Goal: Information Seeking & Learning: Learn about a topic

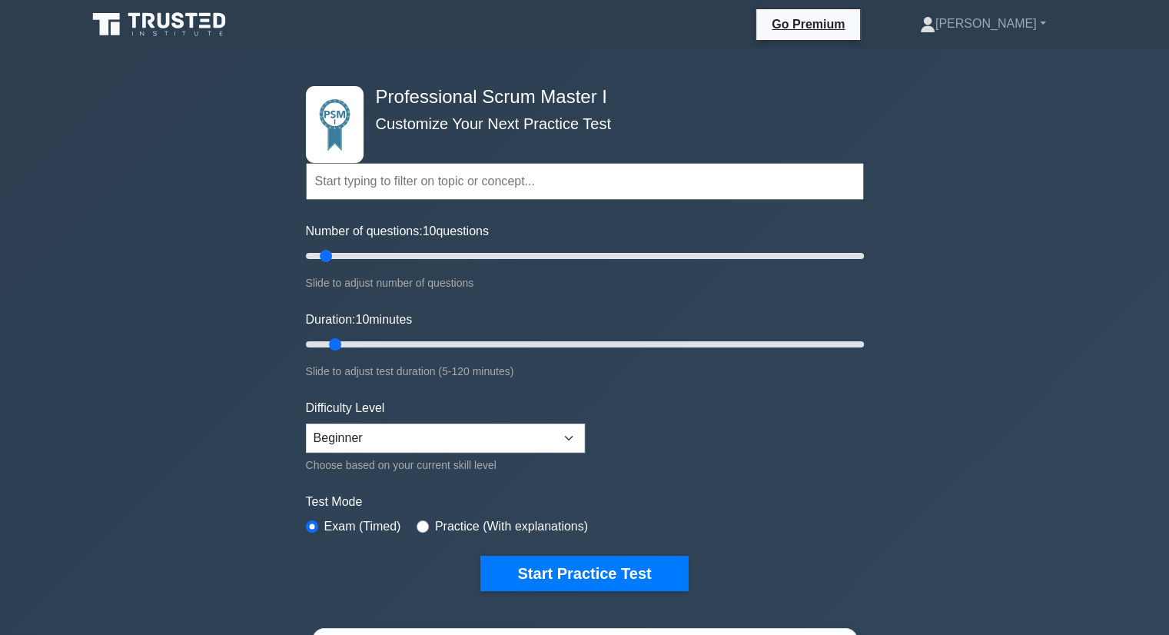
click at [587, 404] on form "Topics Scrum Framework Fundamentals Scrum Artifacts Scrum Events Scrum Roles Sc…" at bounding box center [585, 348] width 558 height 486
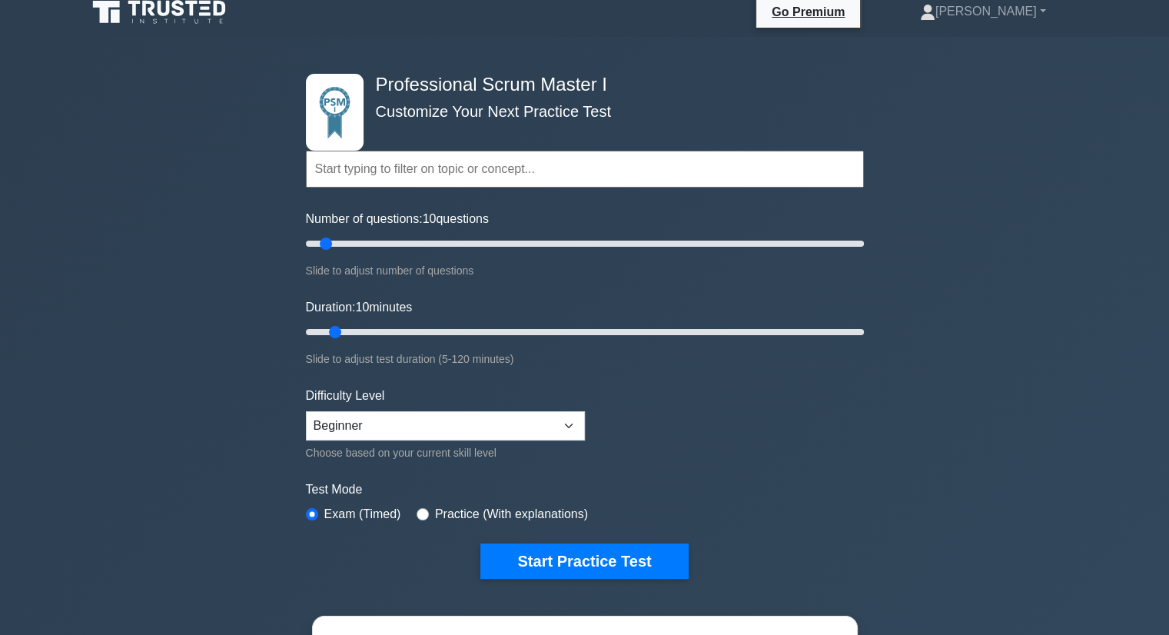
scroll to position [14, 0]
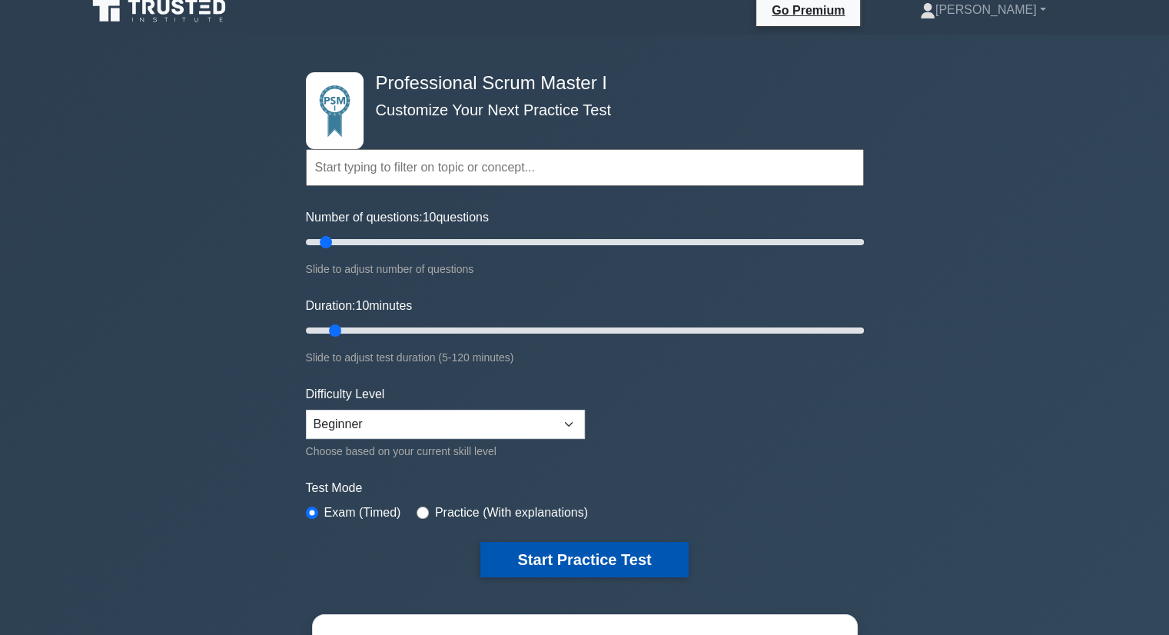
click at [561, 555] on button "Start Practice Test" at bounding box center [584, 559] width 208 height 35
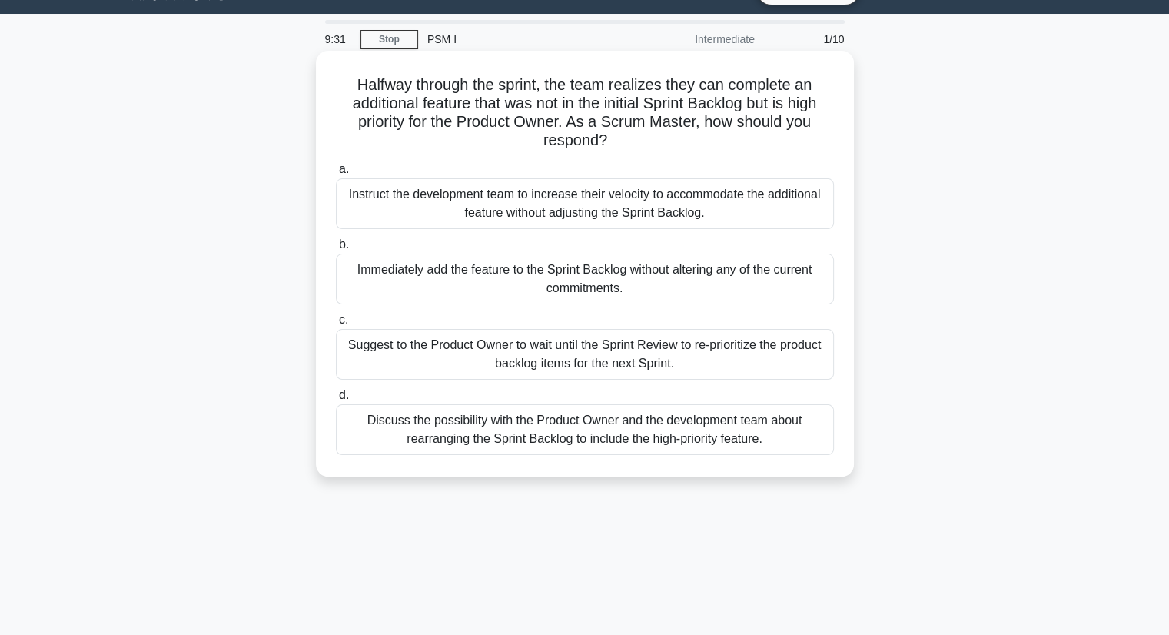
scroll to position [38, 0]
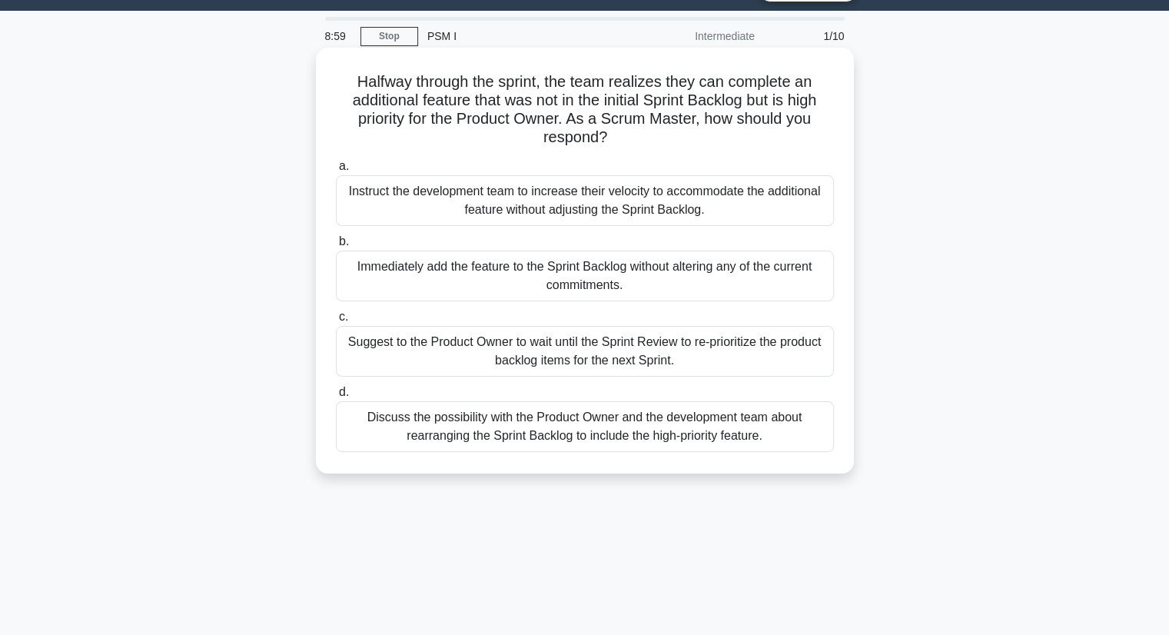
click at [621, 440] on div "Discuss the possibility with the Product Owner and the development team about r…" at bounding box center [585, 426] width 498 height 51
click at [336, 397] on input "d. Discuss the possibility with the Product Owner and the development team abou…" at bounding box center [336, 392] width 0 height 10
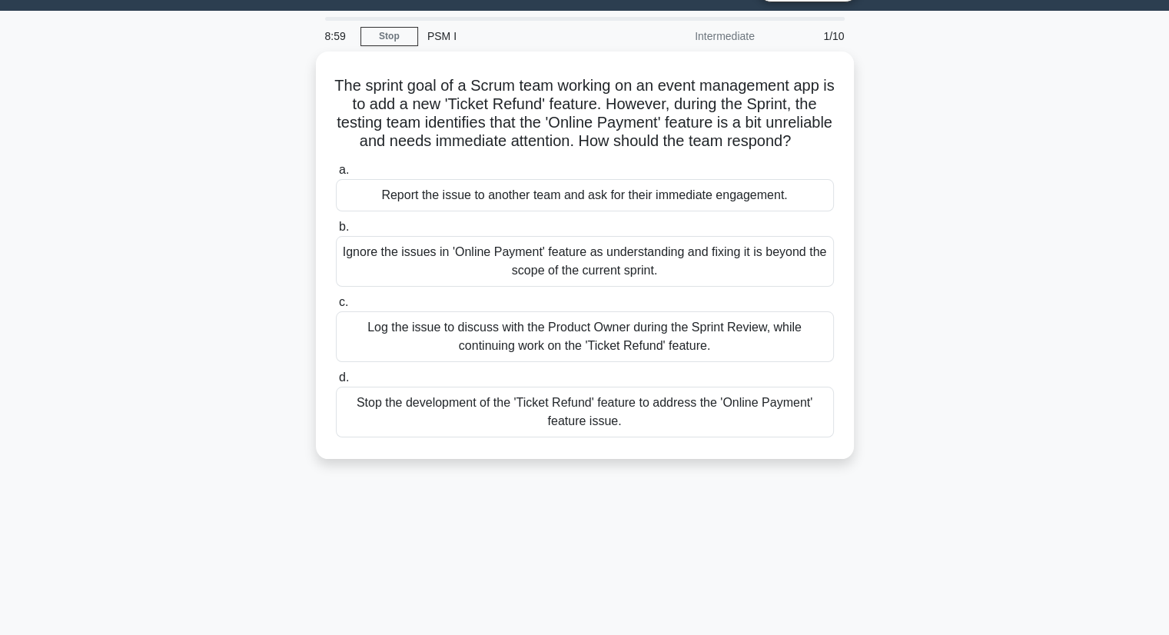
scroll to position [0, 0]
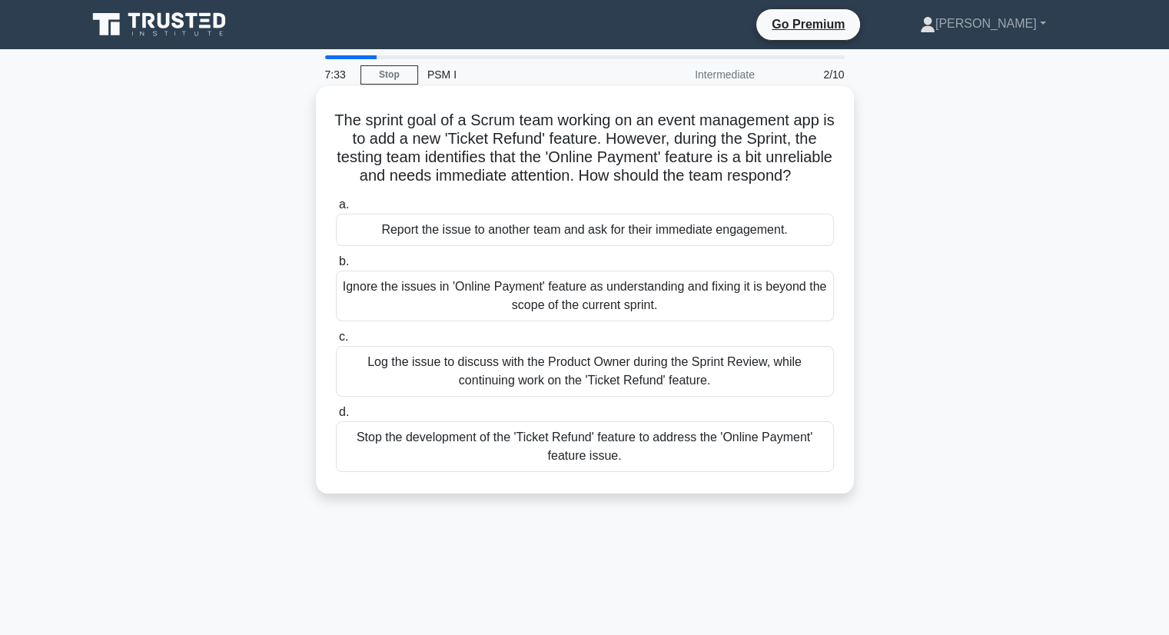
click at [695, 376] on div "Log the issue to discuss with the Product Owner during the Sprint Review, while…" at bounding box center [585, 371] width 498 height 51
click at [336, 342] on input "c. Log the issue to discuss with the Product Owner during the Sprint Review, wh…" at bounding box center [336, 337] width 0 height 10
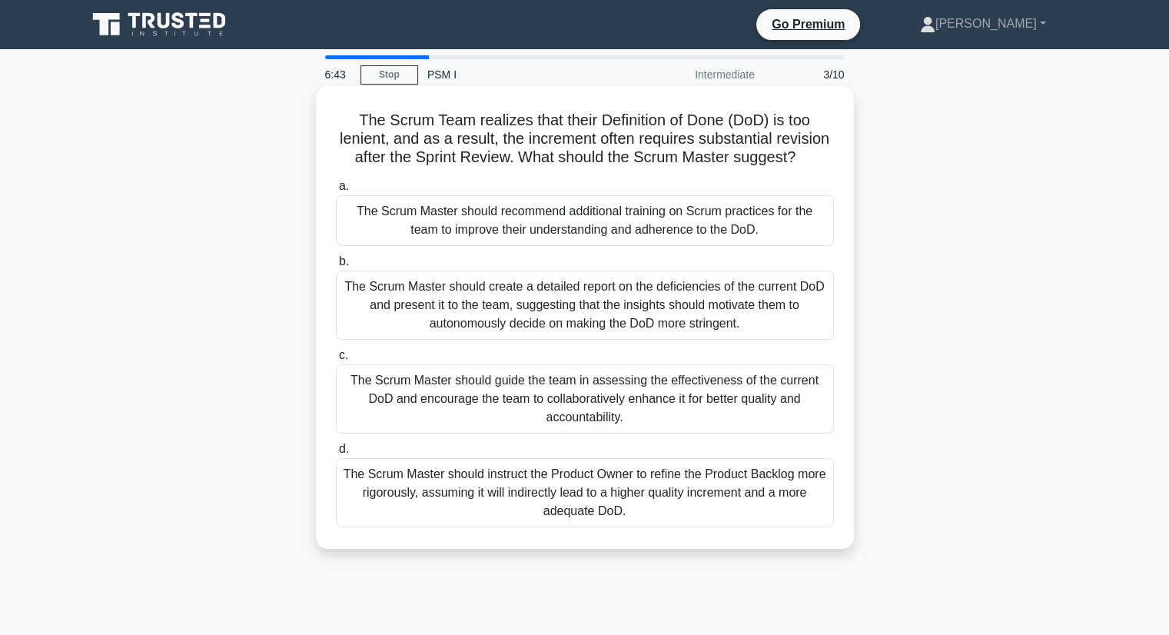
click at [732, 420] on div "The Scrum Master should guide the team in assessing the effectiveness of the cu…" at bounding box center [585, 398] width 498 height 69
click at [336, 360] on input "c. The Scrum Master should guide the team in assessing the effectiveness of the…" at bounding box center [336, 355] width 0 height 10
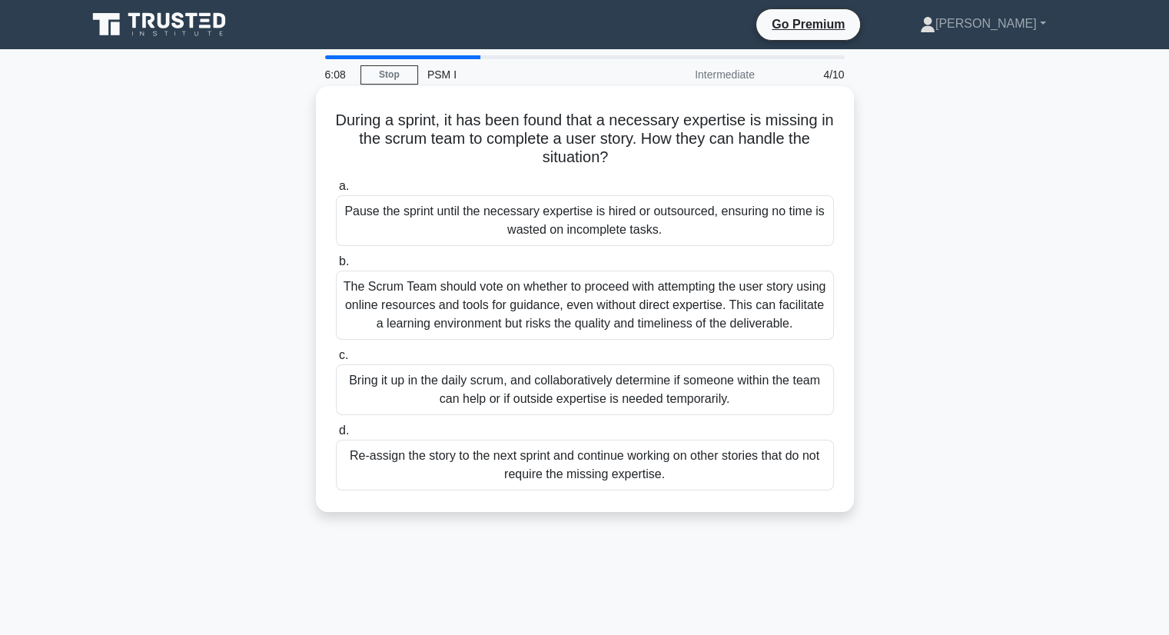
click at [676, 393] on div "Bring it up in the daily scrum, and collaboratively determine if someone within…" at bounding box center [585, 389] width 498 height 51
click at [336, 360] on input "c. Bring it up in the daily scrum, and collaboratively determine if someone wit…" at bounding box center [336, 355] width 0 height 10
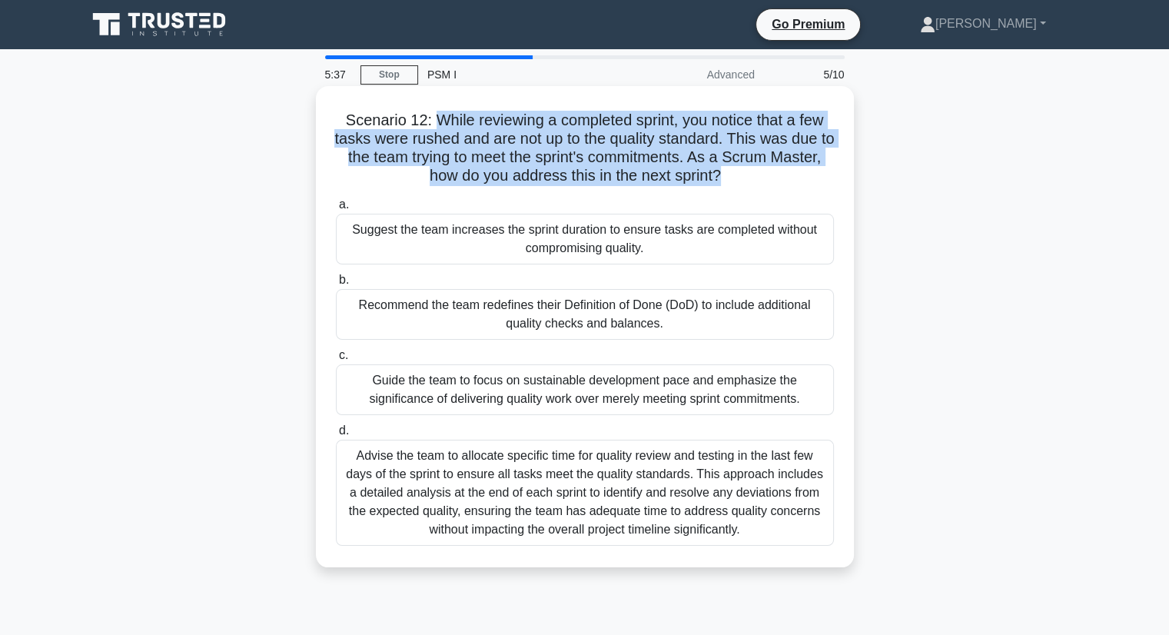
drag, startPoint x: 749, startPoint y: 173, endPoint x: 427, endPoint y: 111, distance: 328.0
click at [427, 111] on h5 "Scenario 12: While reviewing a completed sprint, you notice that a few tasks we…" at bounding box center [584, 148] width 501 height 75
copy h5 "While reviewing a completed sprint, you notice that a few tasks were rushed and…"
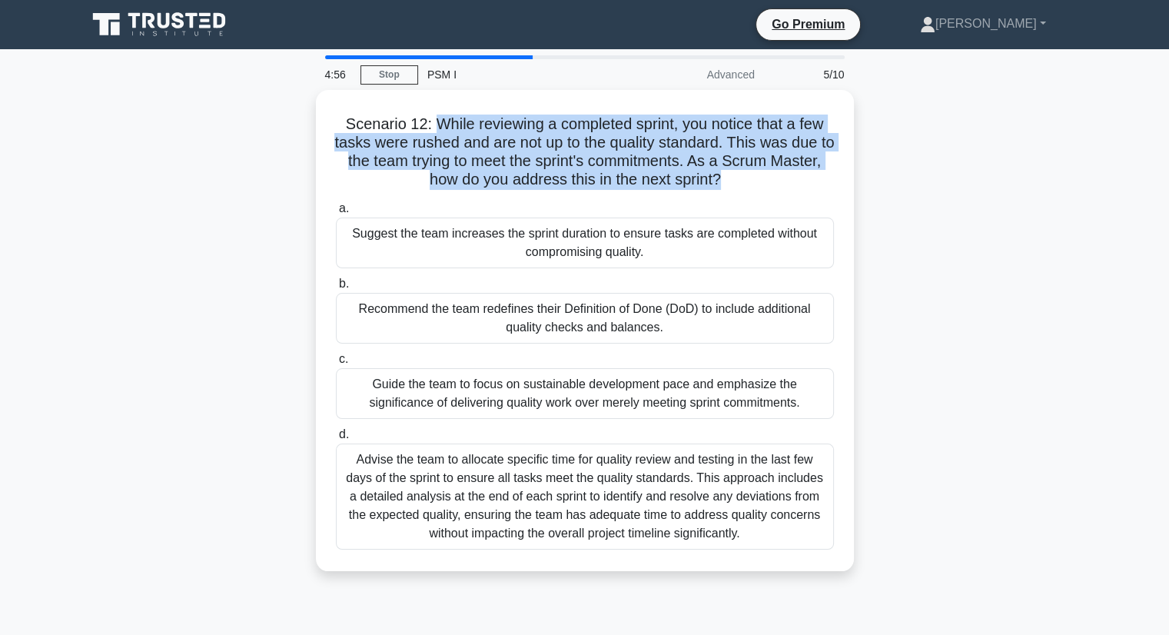
drag, startPoint x: 806, startPoint y: 400, endPoint x: 298, endPoint y: 369, distance: 508.2
click at [298, 369] on div "Scenario 12: While reviewing a completed sprint, you notice that a few tasks we…" at bounding box center [585, 340] width 1015 height 500
copy div "Guide the team to focus on sustainable development pace and emphasize the signi…"
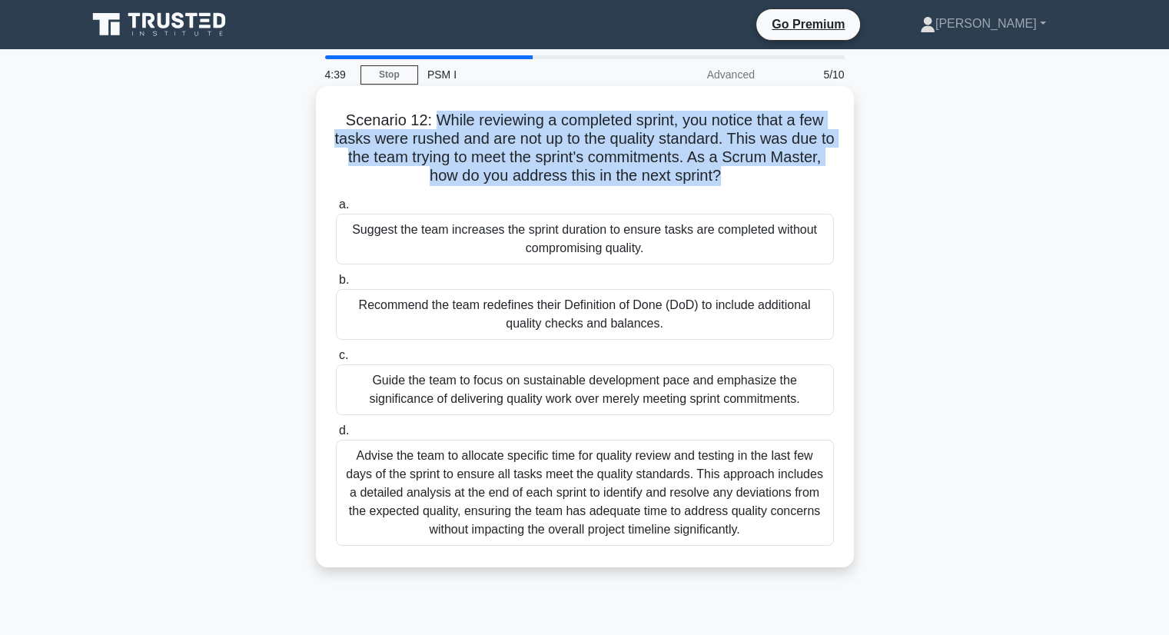
drag, startPoint x: 747, startPoint y: 532, endPoint x: 335, endPoint y: 459, distance: 418.4
click at [336, 459] on div "Advise the team to allocate specific time for quality review and testing in the…" at bounding box center [585, 493] width 498 height 106
copy div "Advise the team to allocate specific time for quality review and testing in the…"
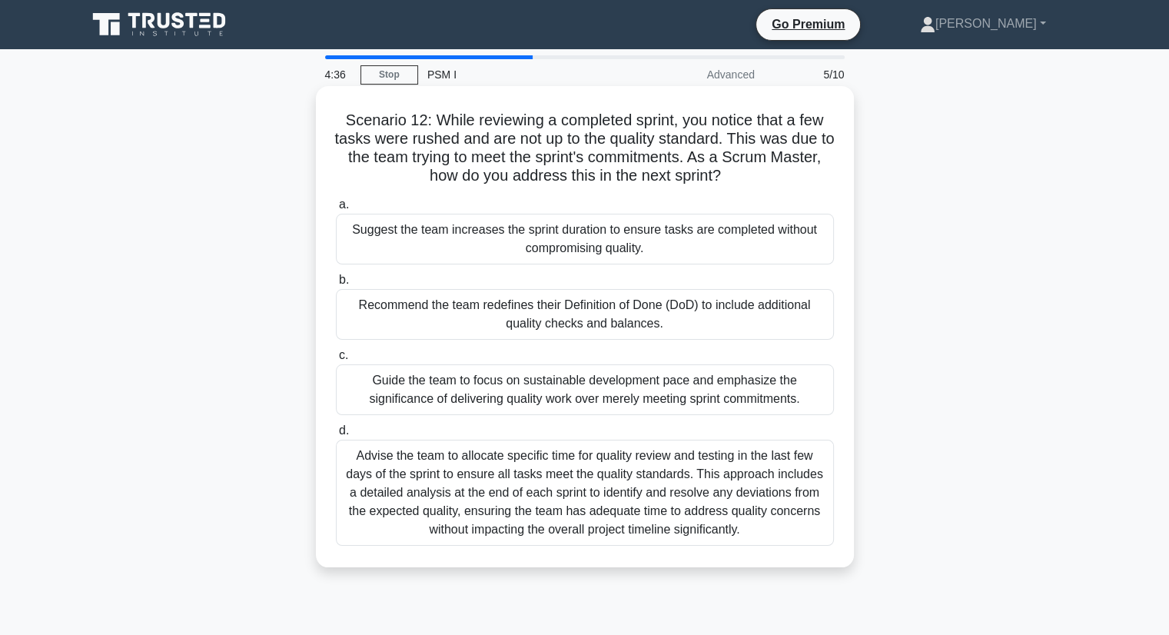
click at [490, 393] on div "Guide the team to focus on sustainable development pace and emphasize the signi…" at bounding box center [585, 389] width 498 height 51
click at [336, 360] on input "c. Guide the team to focus on sustainable development pace and emphasize the si…" at bounding box center [336, 355] width 0 height 10
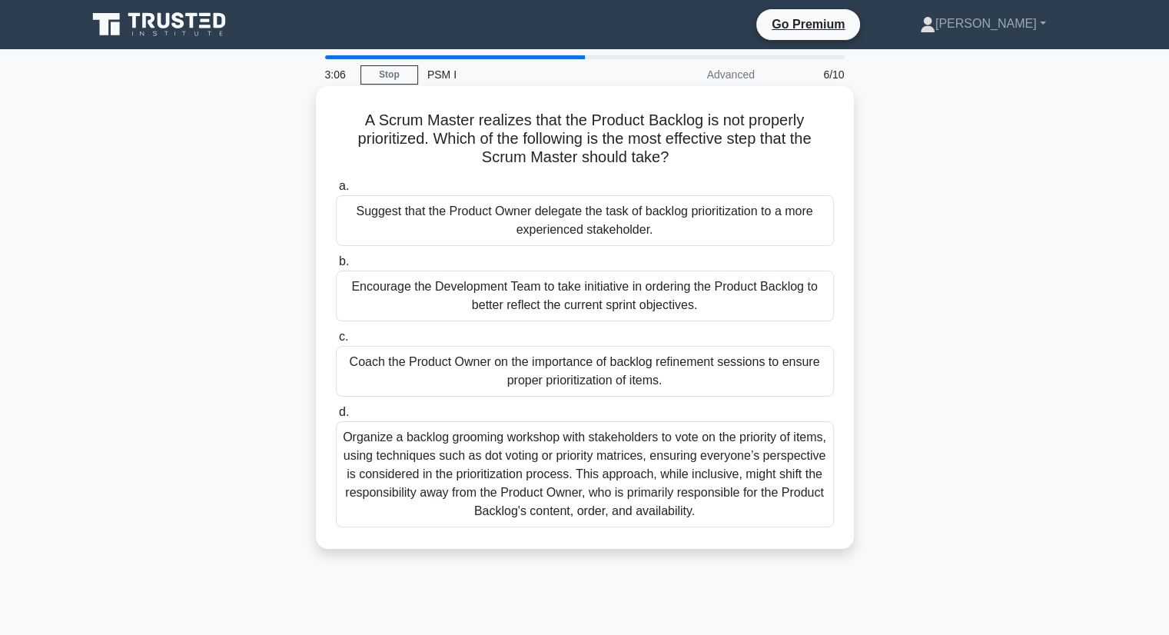
click at [723, 378] on div "Coach the Product Owner on the importance of backlog refinement sessions to ens…" at bounding box center [585, 371] width 498 height 51
click at [336, 342] on input "c. Coach the Product Owner on the importance of backlog refinement sessions to …" at bounding box center [336, 337] width 0 height 10
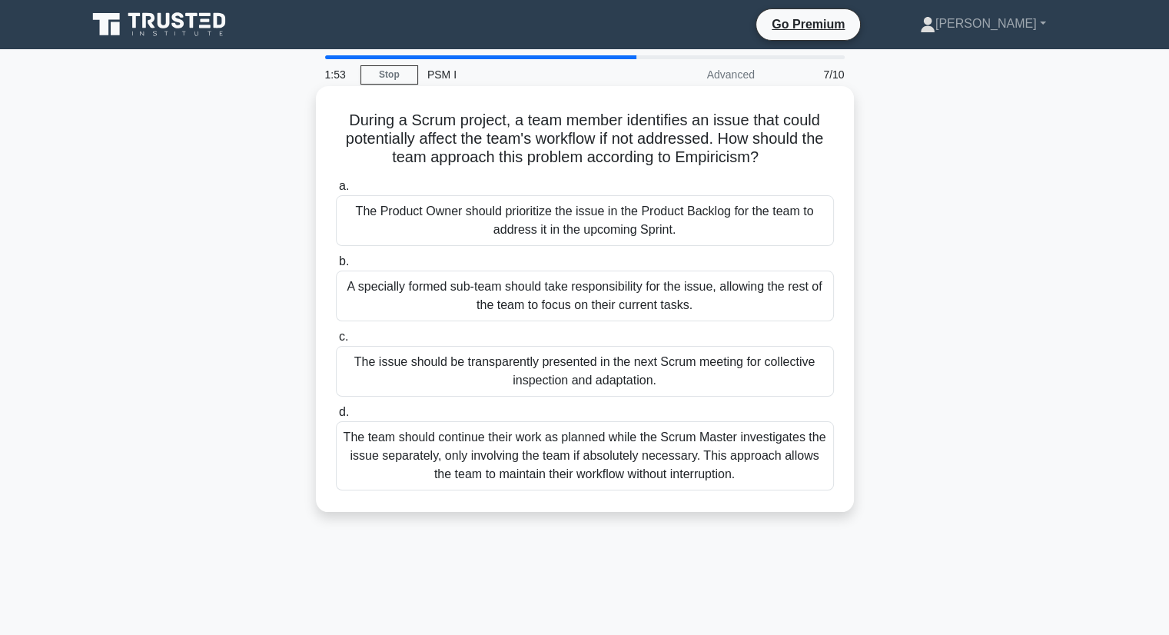
click at [732, 225] on div "The Product Owner should prioritize the issue in the Product Backlog for the te…" at bounding box center [585, 220] width 498 height 51
click at [336, 191] on input "a. The Product Owner should prioritize the issue in the Product Backlog for the…" at bounding box center [336, 186] width 0 height 10
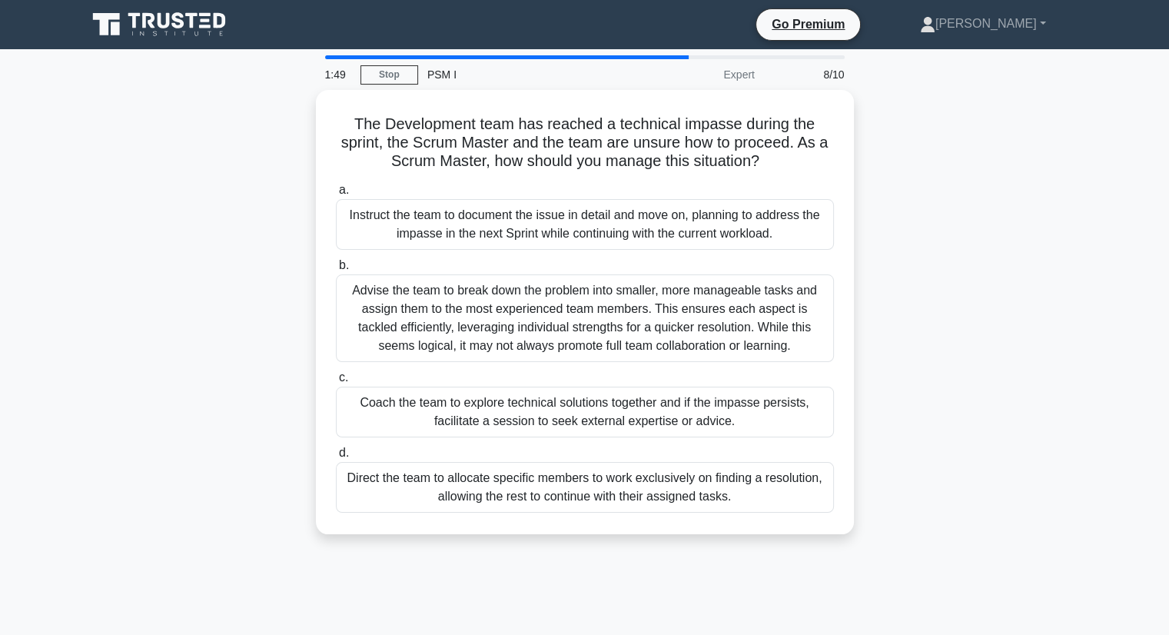
click at [732, 225] on div "Instruct the team to document the issue in detail and move on, planning to addr…" at bounding box center [585, 224] width 498 height 51
click at [336, 195] on input "a. Instruct the team to document the issue in detail and move on, planning to a…" at bounding box center [336, 190] width 0 height 10
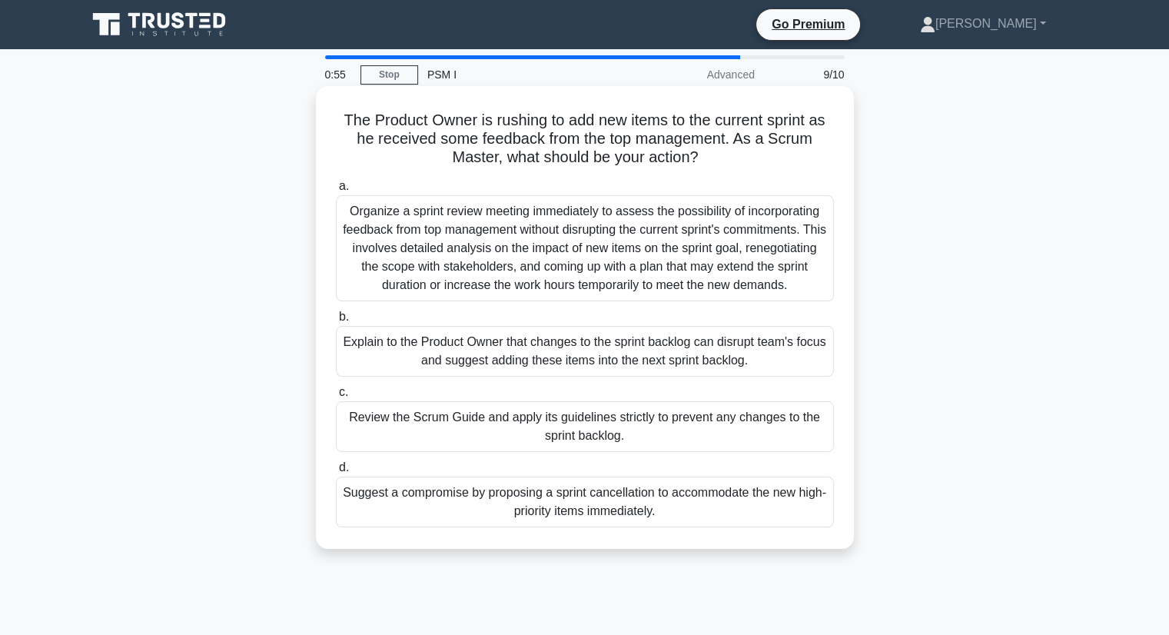
click at [627, 347] on div "Explain to the Product Owner that changes to the sprint backlog can disrupt tea…" at bounding box center [585, 351] width 498 height 51
click at [336, 322] on input "b. Explain to the Product Owner that changes to the sprint backlog can disrupt …" at bounding box center [336, 317] width 0 height 10
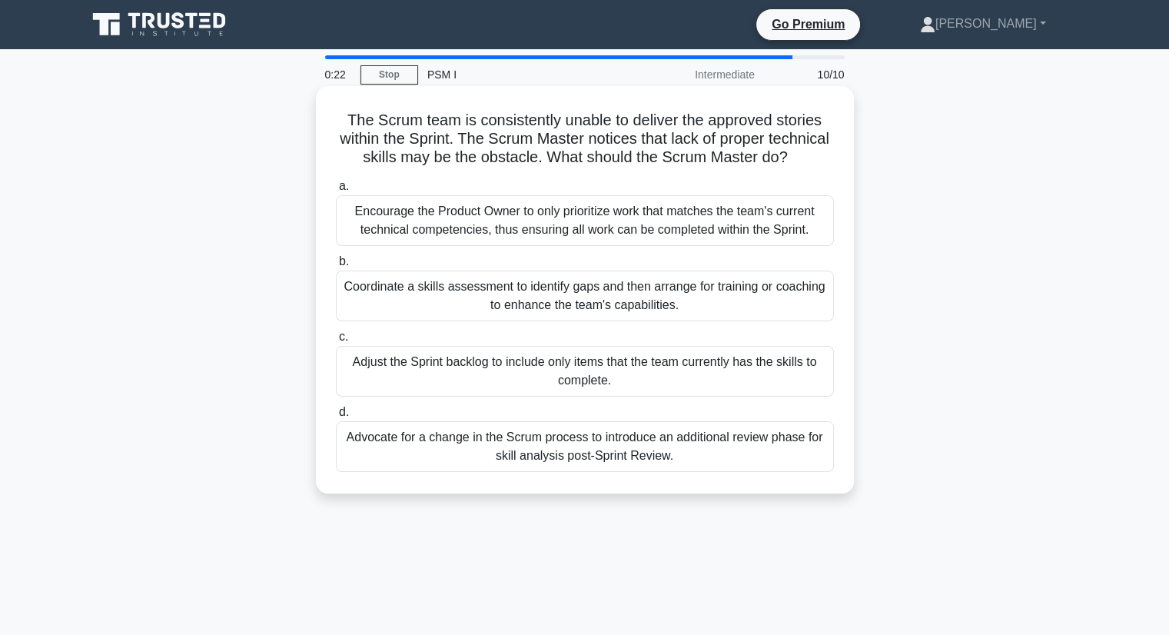
click at [633, 314] on div "Coordinate a skills assessment to identify gaps and then arrange for training o…" at bounding box center [585, 296] width 498 height 51
click at [336, 267] on input "b. Coordinate a skills assessment to identify gaps and then arrange for trainin…" at bounding box center [336, 262] width 0 height 10
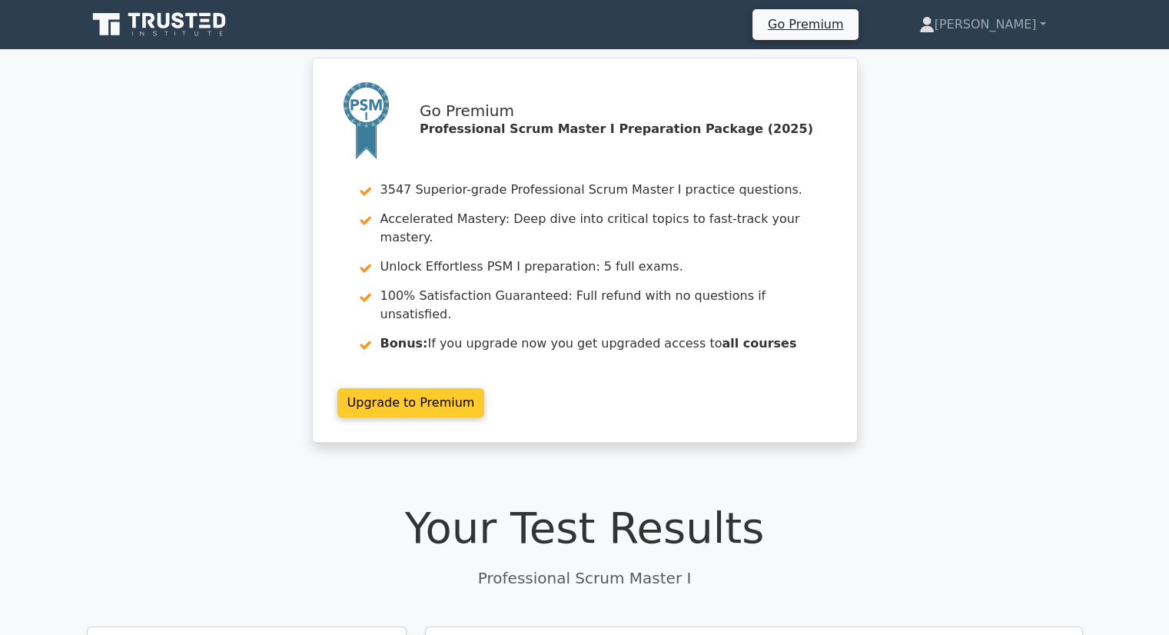
drag, startPoint x: 0, startPoint y: 0, endPoint x: 633, endPoint y: 314, distance: 706.7
click at [485, 388] on link "Upgrade to Premium" at bounding box center [411, 402] width 148 height 29
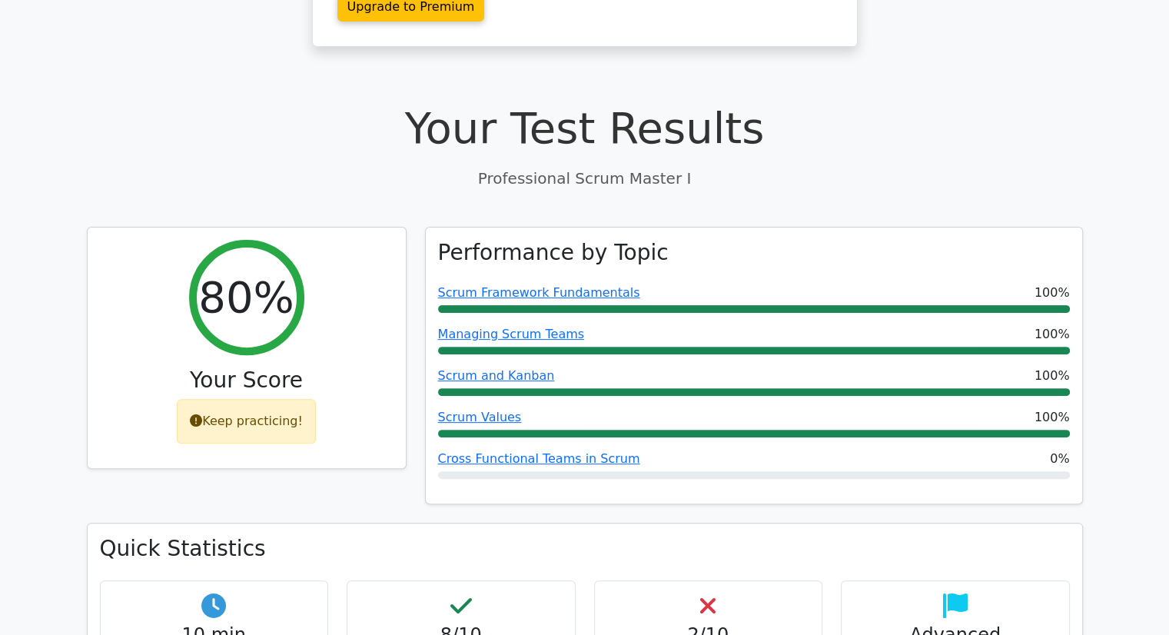
scroll to position [434, 0]
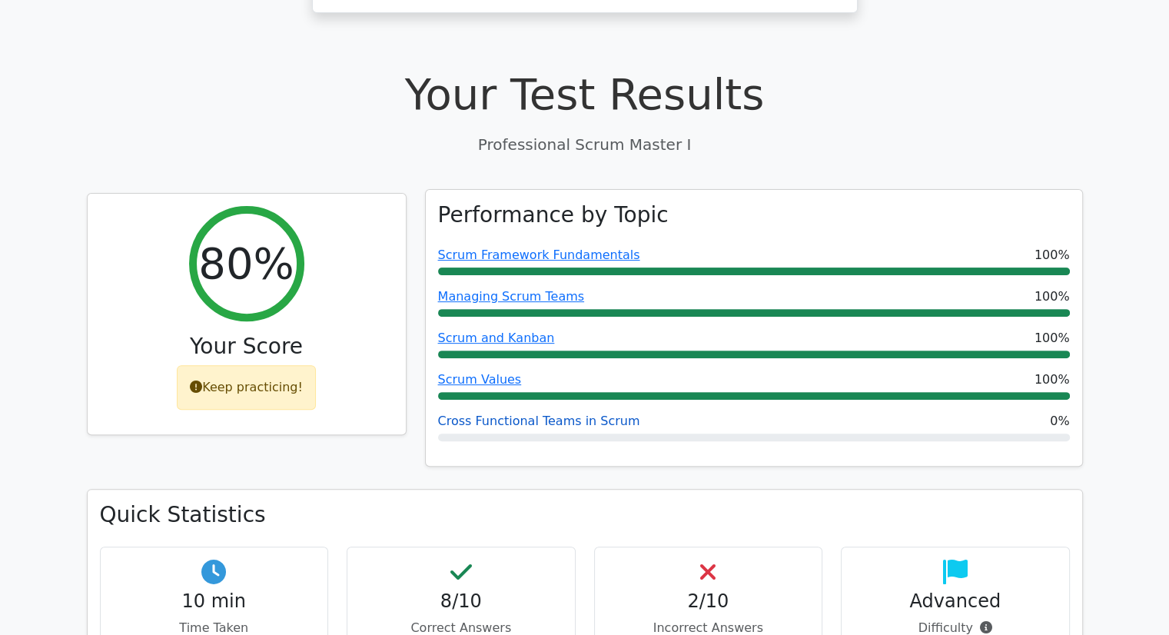
click at [504, 414] on link "Cross Functional Teams in Scrum" at bounding box center [539, 421] width 202 height 15
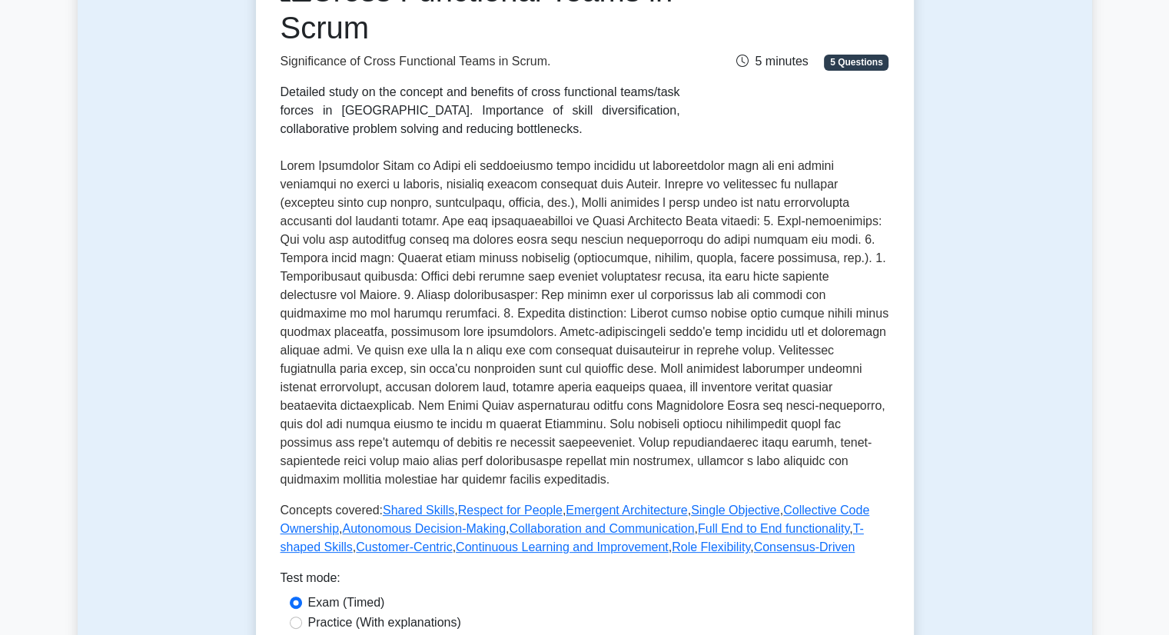
scroll to position [249, 0]
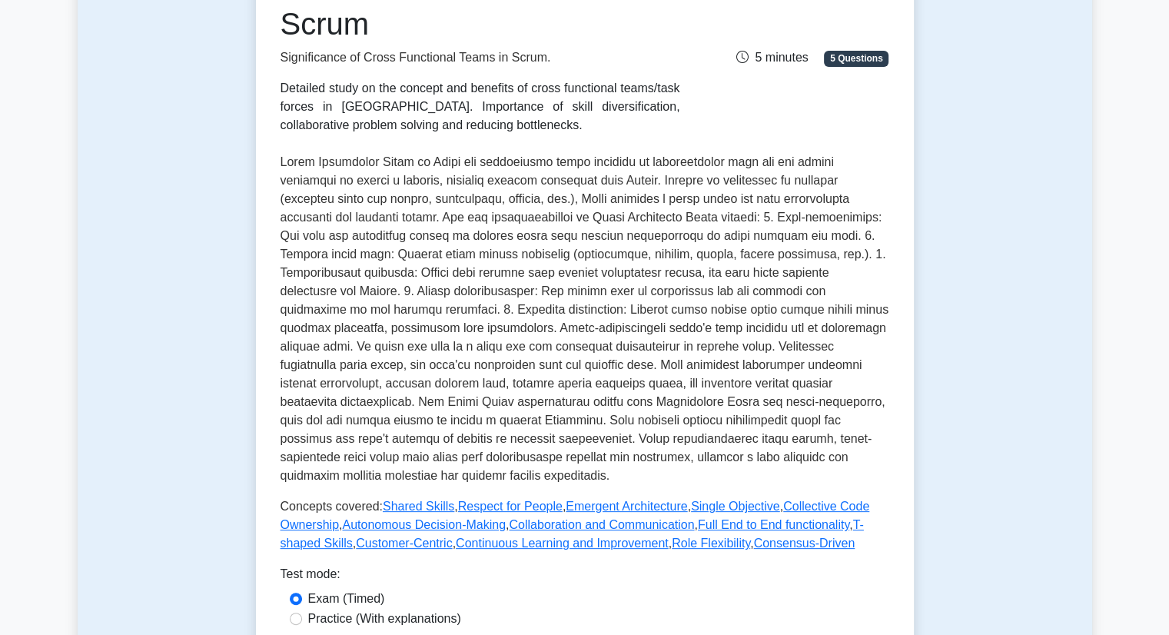
click at [532, 171] on p at bounding box center [585, 319] width 609 height 332
click at [536, 121] on div "Detailed study on the concept and benefits of cross functional teams/task force…" at bounding box center [481, 106] width 400 height 55
click at [529, 140] on div "Cross Functional Teams in Scrum Significance of Cross Functional Teams in Scrum…" at bounding box center [585, 260] width 609 height 584
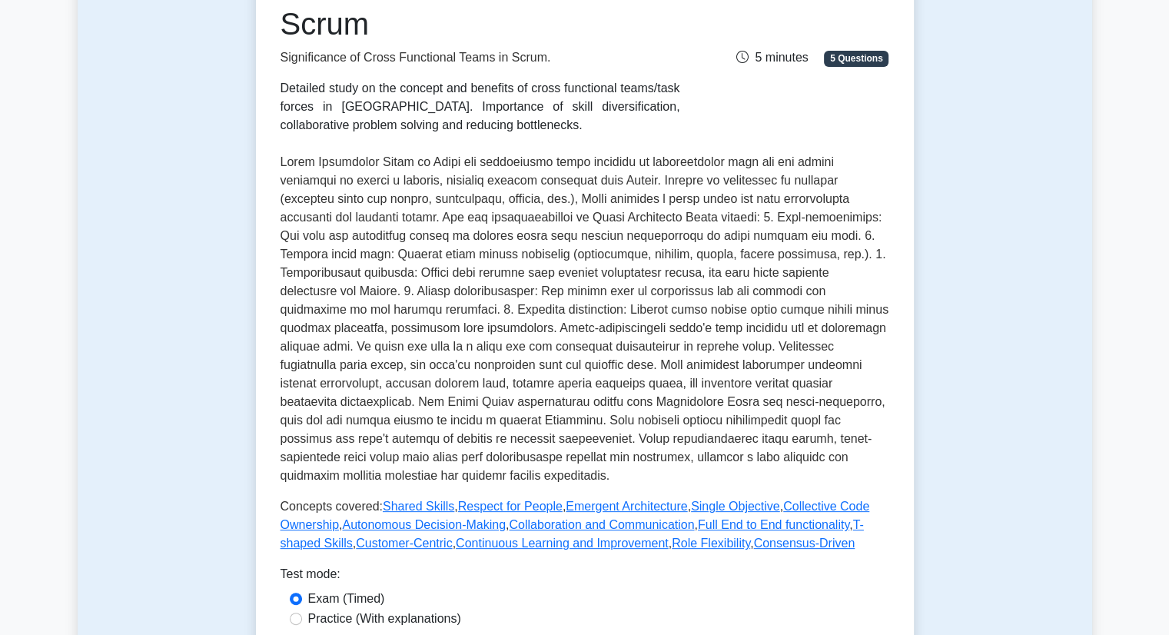
click at [529, 140] on div "Cross Functional Teams in Scrum Significance of Cross Functional Teams in Scrum…" at bounding box center [585, 260] width 609 height 584
click at [537, 84] on div "Detailed study on the concept and benefits of cross functional teams/task force…" at bounding box center [481, 106] width 400 height 55
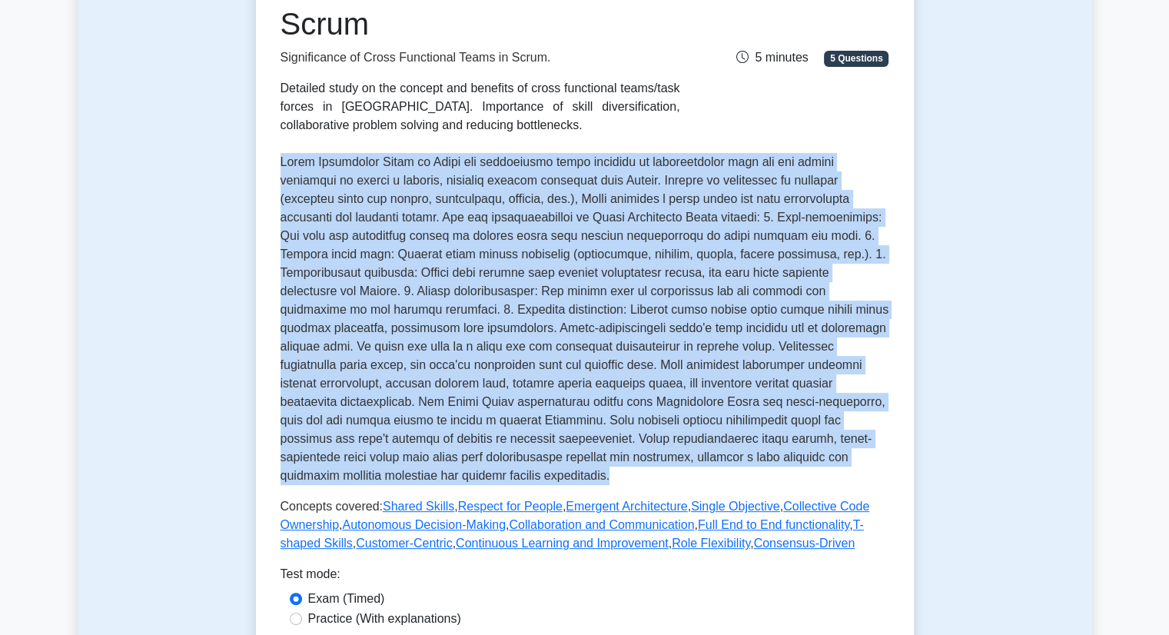
drag, startPoint x: 279, startPoint y: 161, endPoint x: 873, endPoint y: 459, distance: 664.8
click at [873, 459] on div "Cross Functional Teams in Scrum Significance of Cross Functional Teams in Scrum…" at bounding box center [585, 324] width 658 height 761
copy p "Cross Functional Teams in Scrum are development teams composed of professionals…"
